Goal: Information Seeking & Learning: Learn about a topic

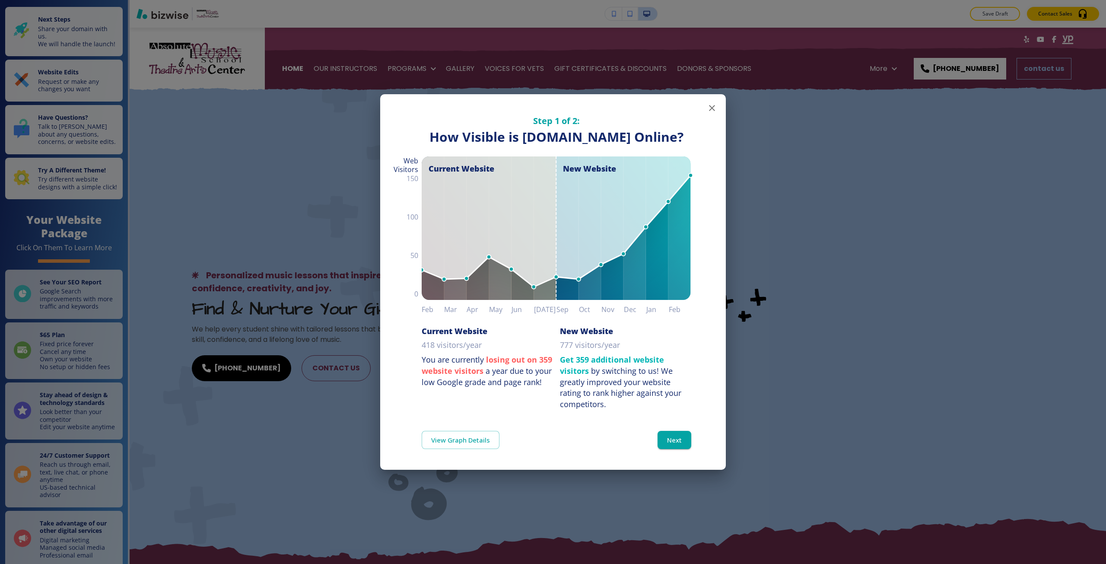
click at [249, 166] on div "Step 1 of 2: How Visible are You Online? How Visible is [DOMAIN_NAME] Online? C…" at bounding box center [553, 282] width 1106 height 564
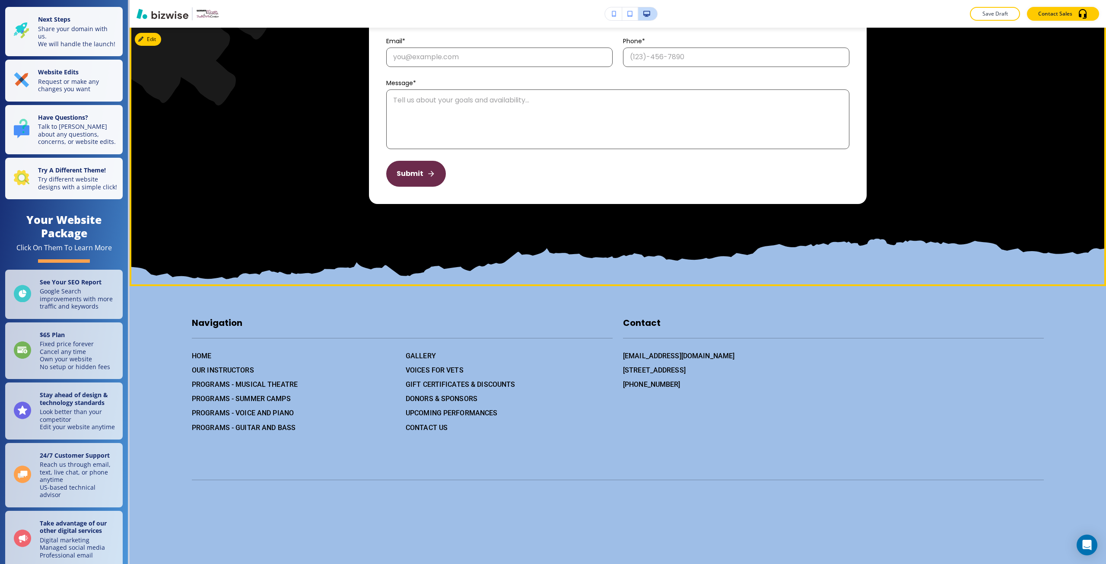
scroll to position [4398, 0]
